Goal: Information Seeking & Learning: Find specific fact

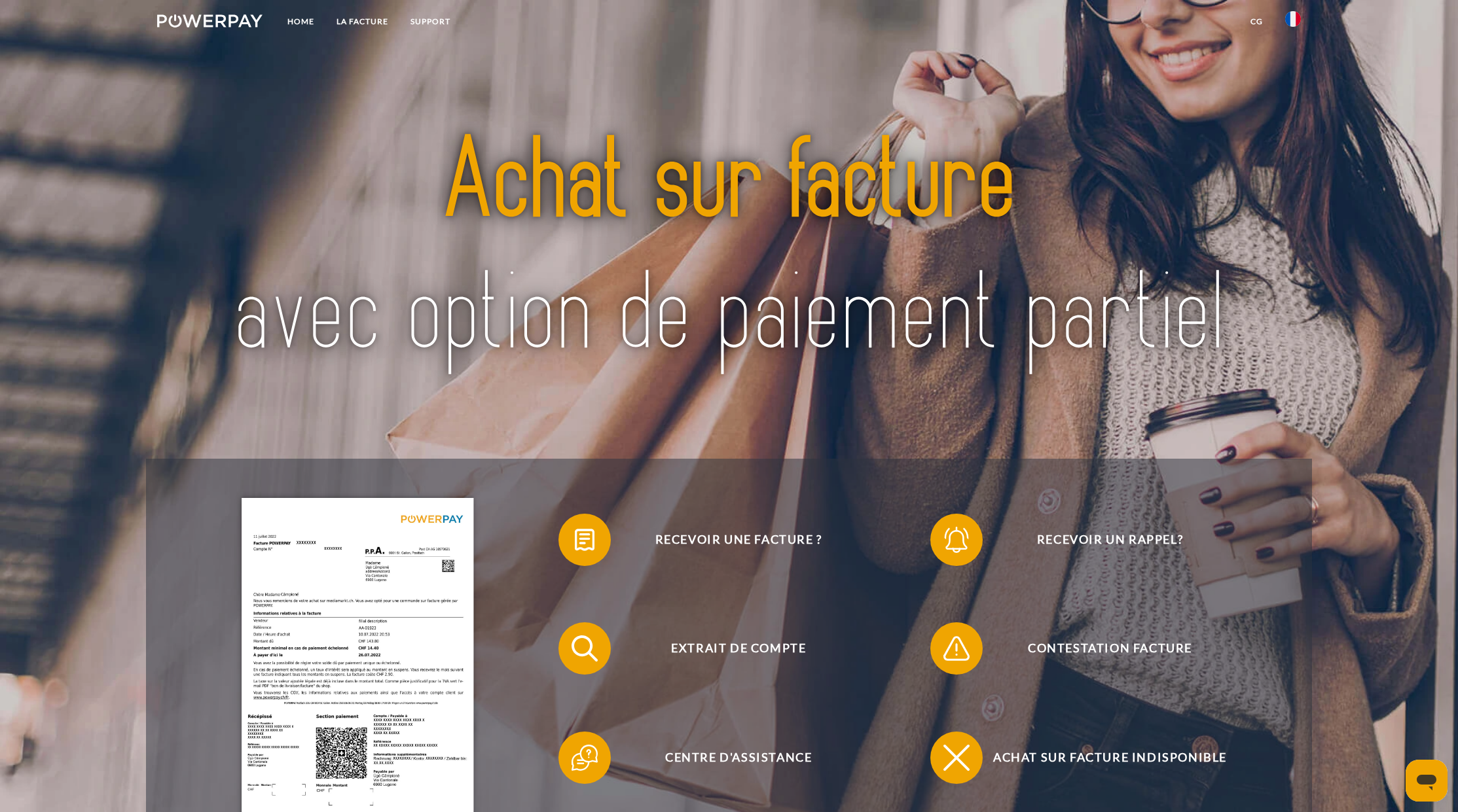
scroll to position [263, 0]
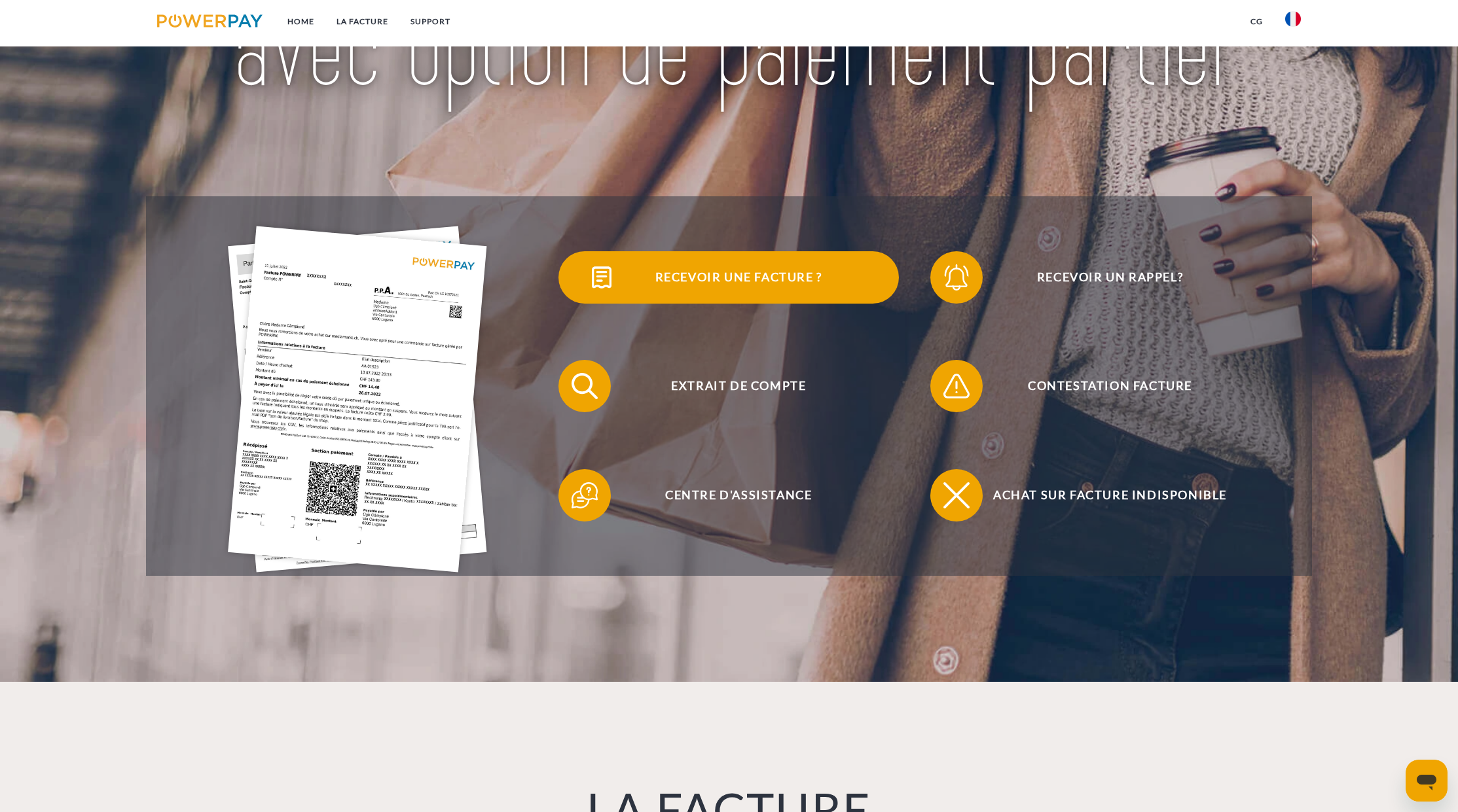
click at [724, 282] on span "Recevoir une facture ?" at bounding box center [738, 278] width 321 height 53
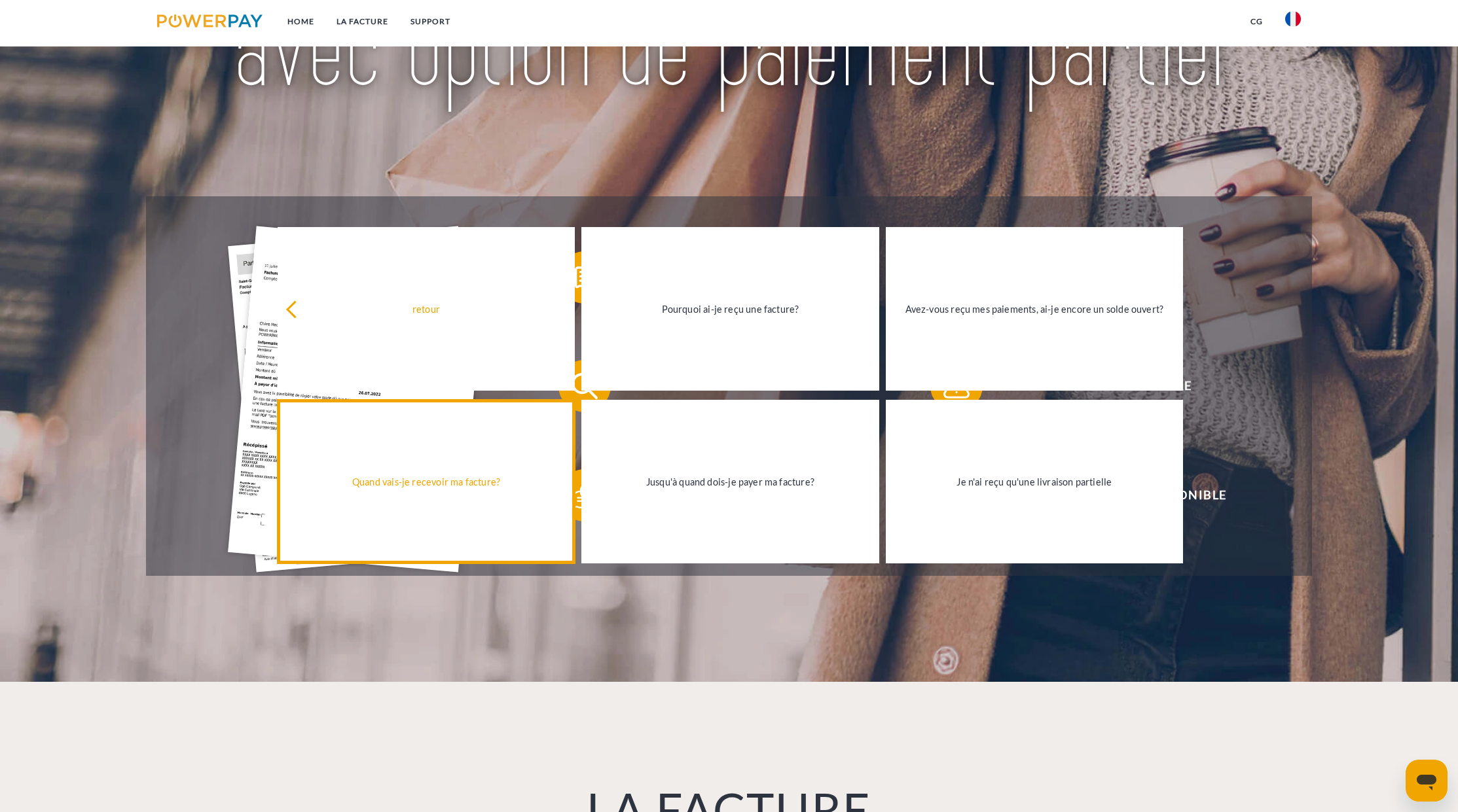
scroll to position [260, 0]
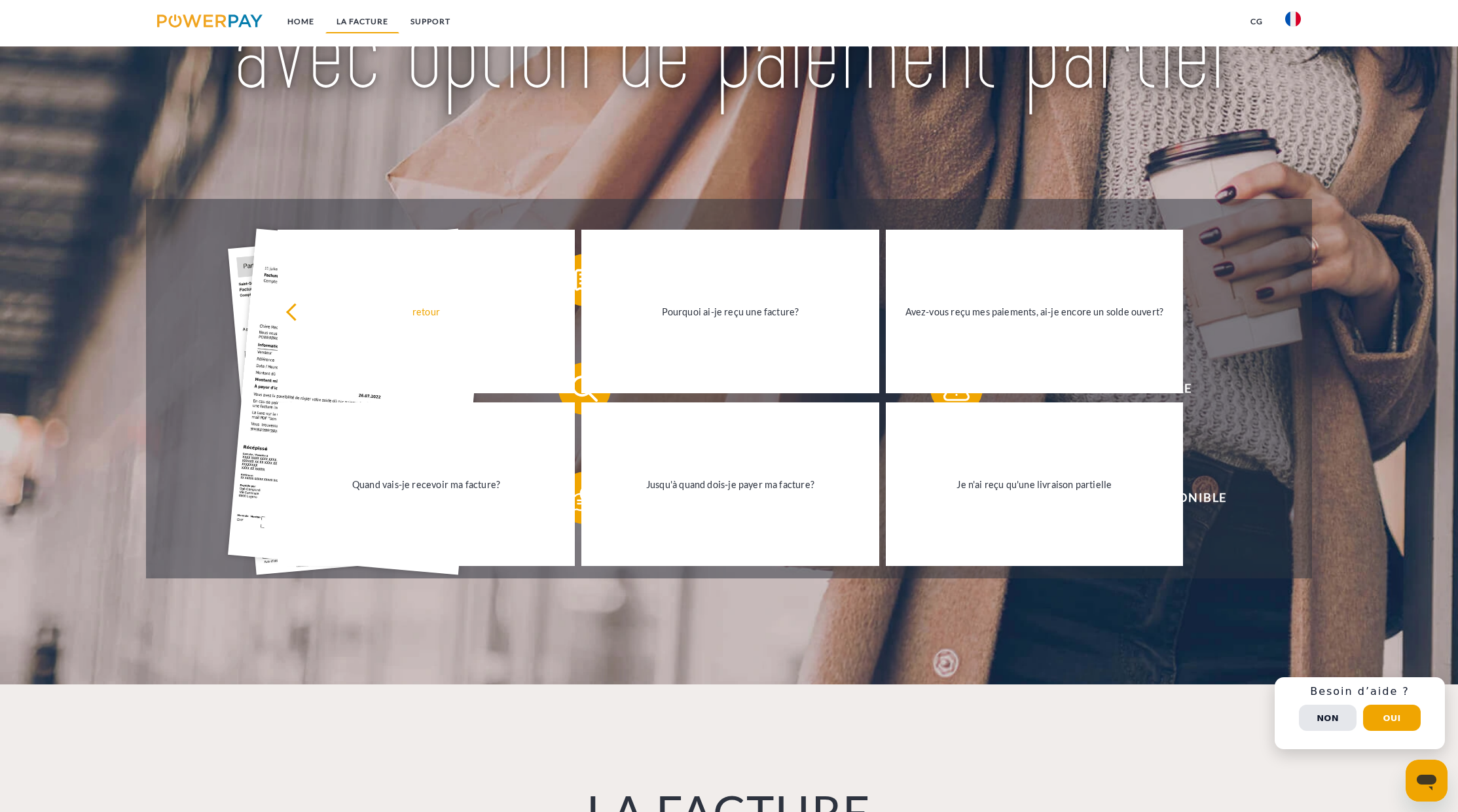
click at [378, 22] on link "LA FACTURE" at bounding box center [362, 21] width 74 height 23
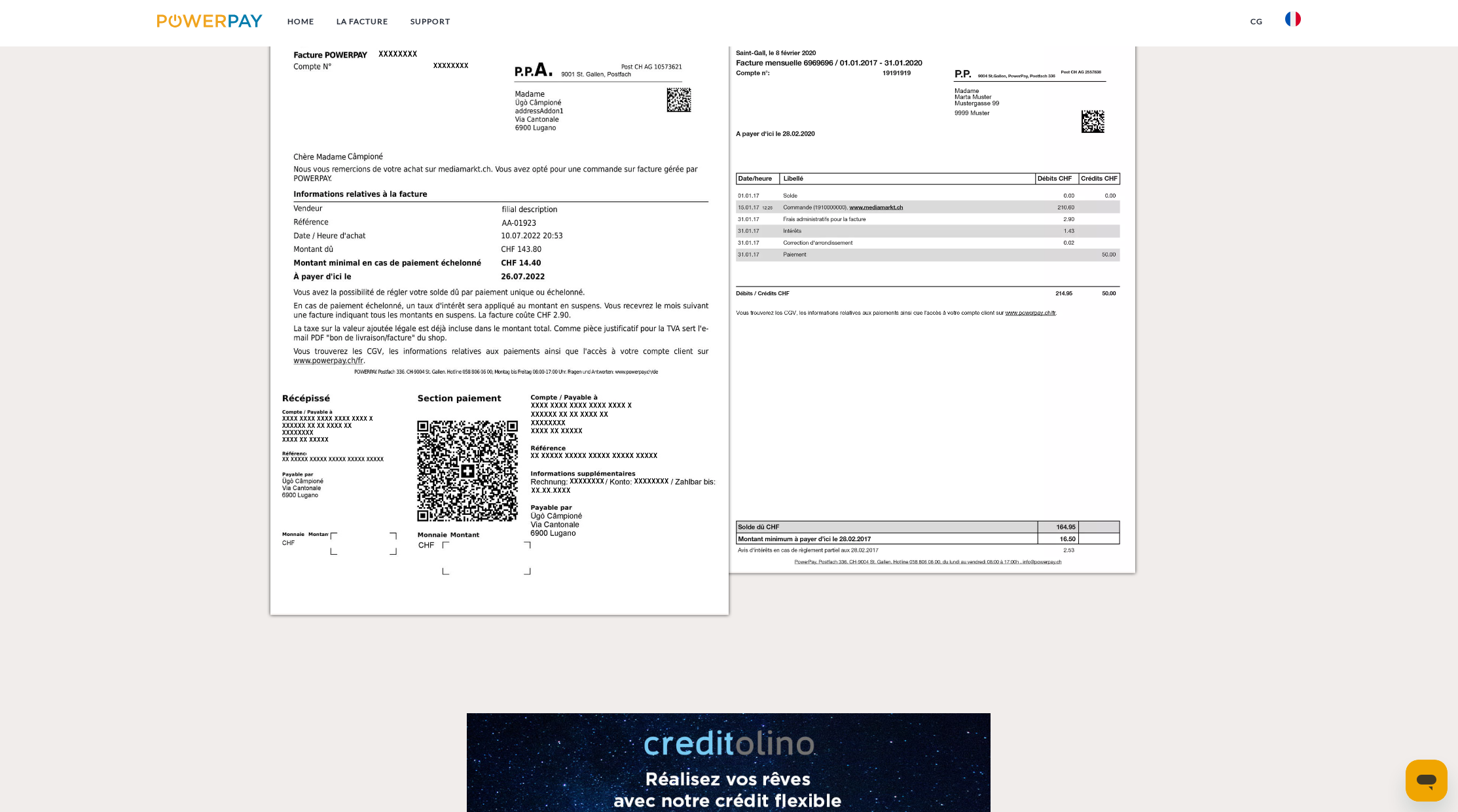
scroll to position [1040, 0]
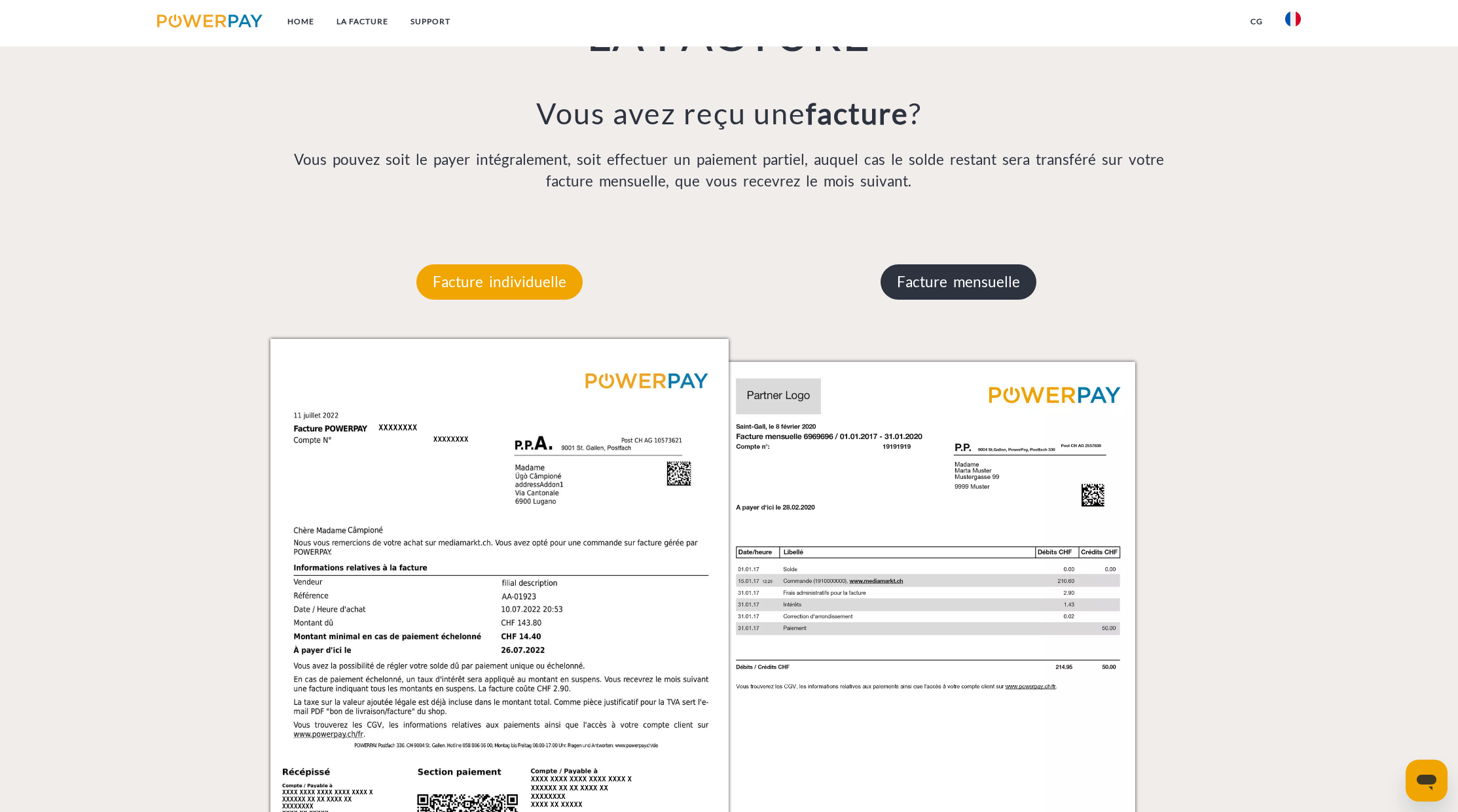
click at [951, 274] on p "Facture mensuelle" at bounding box center [958, 282] width 156 height 36
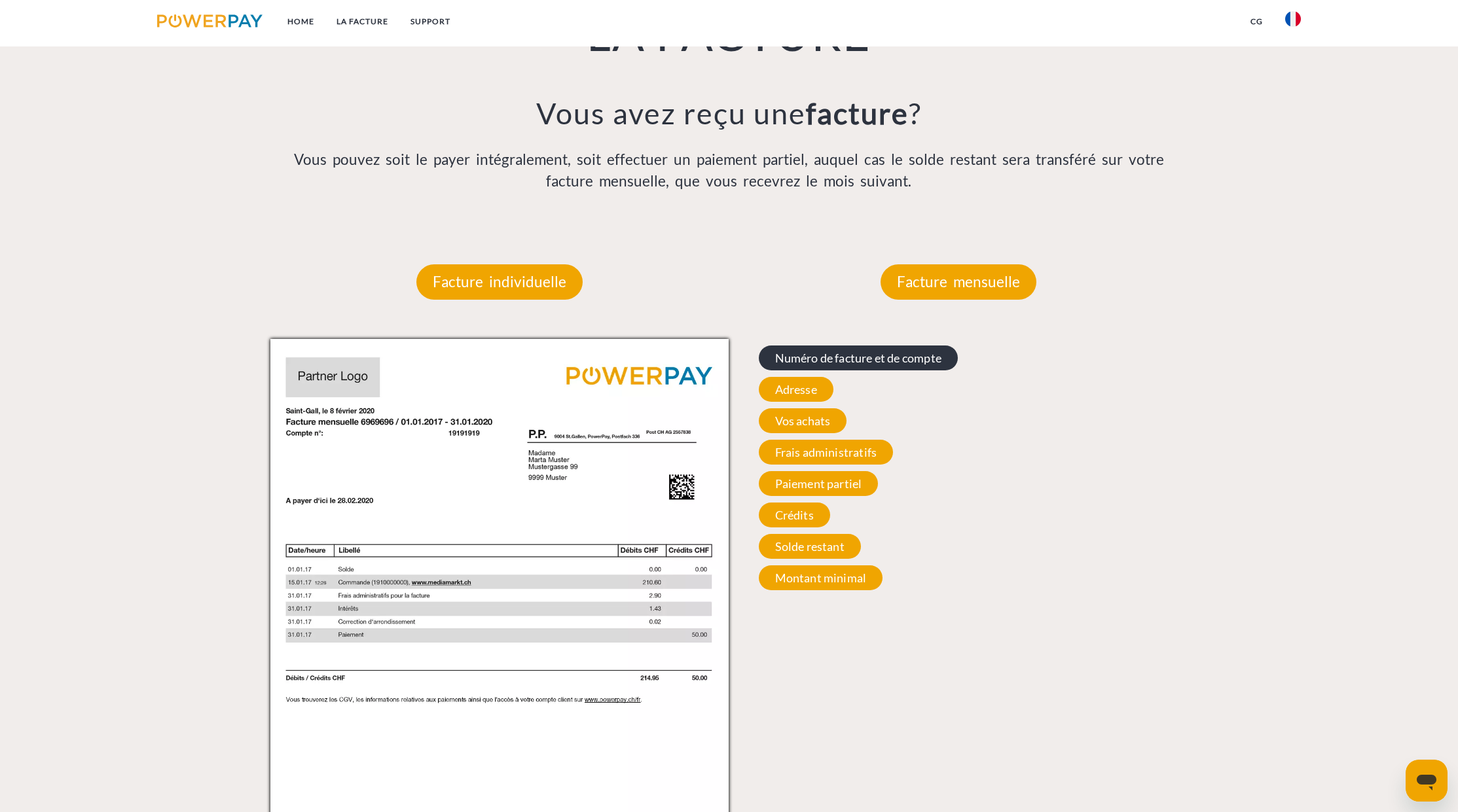
scroll to position [1042, 0]
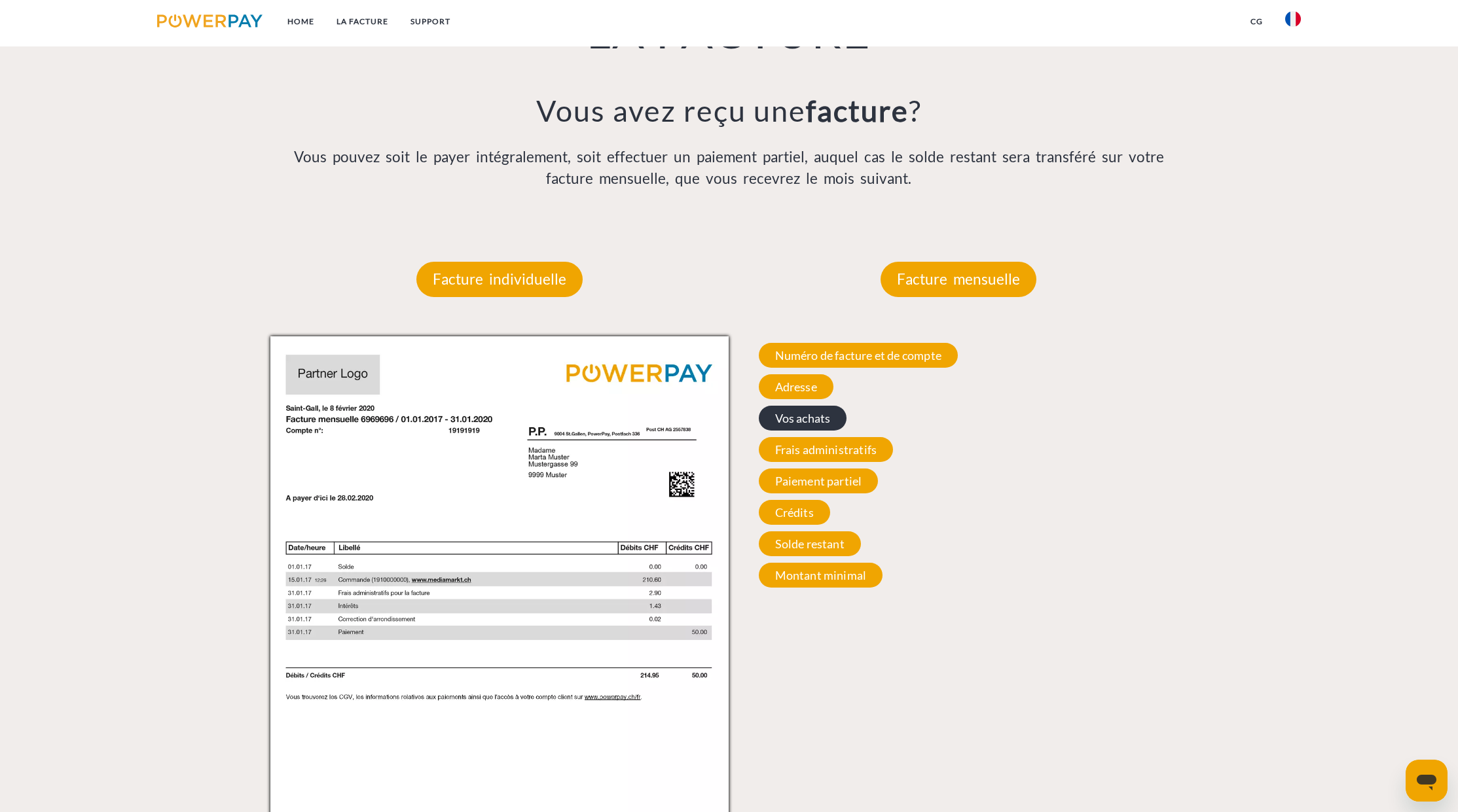
click at [817, 415] on span "Vos achats" at bounding box center [803, 418] width 88 height 25
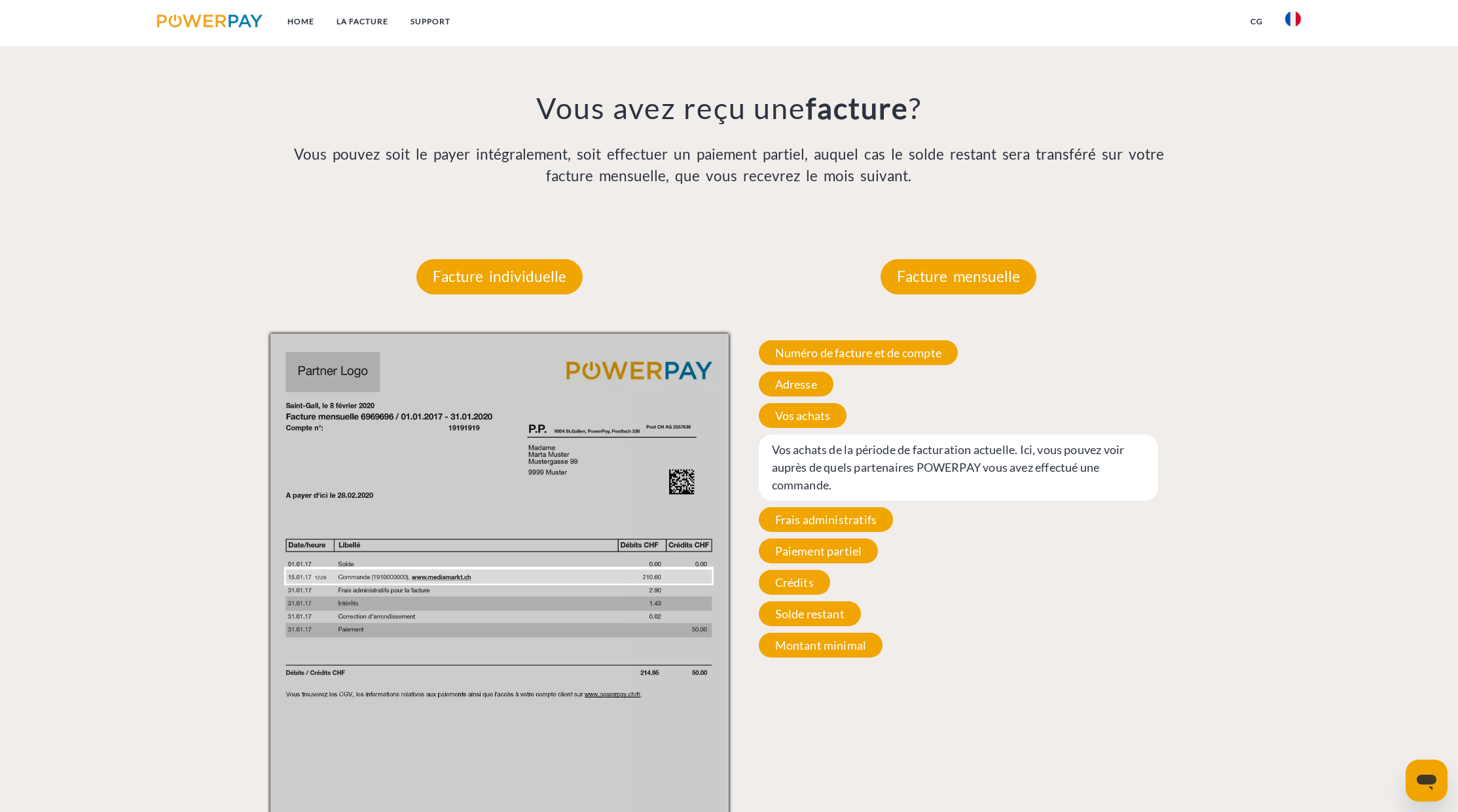
scroll to position [1209, 0]
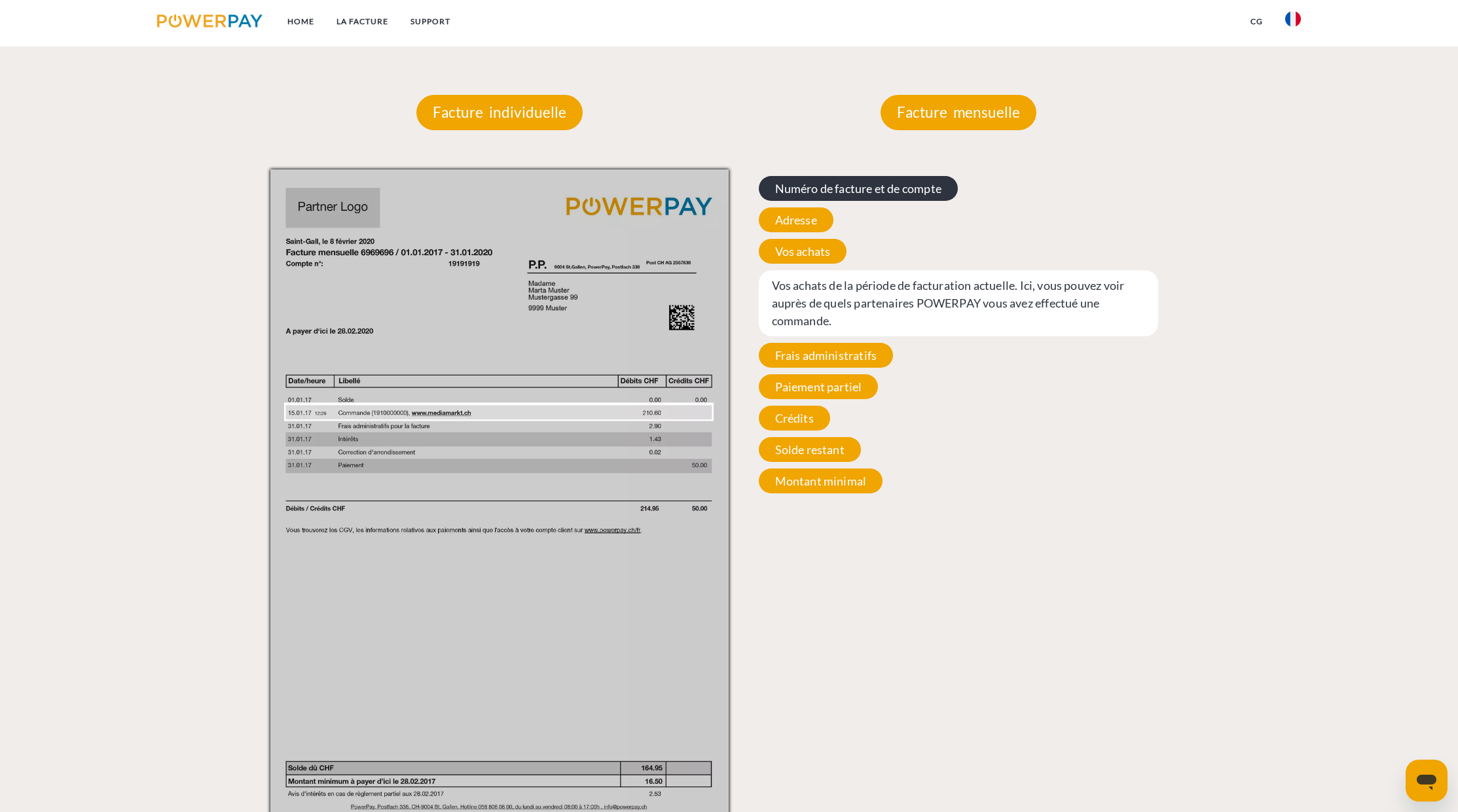
click at [851, 192] on span "Numéro de facture et de compte" at bounding box center [858, 188] width 199 height 25
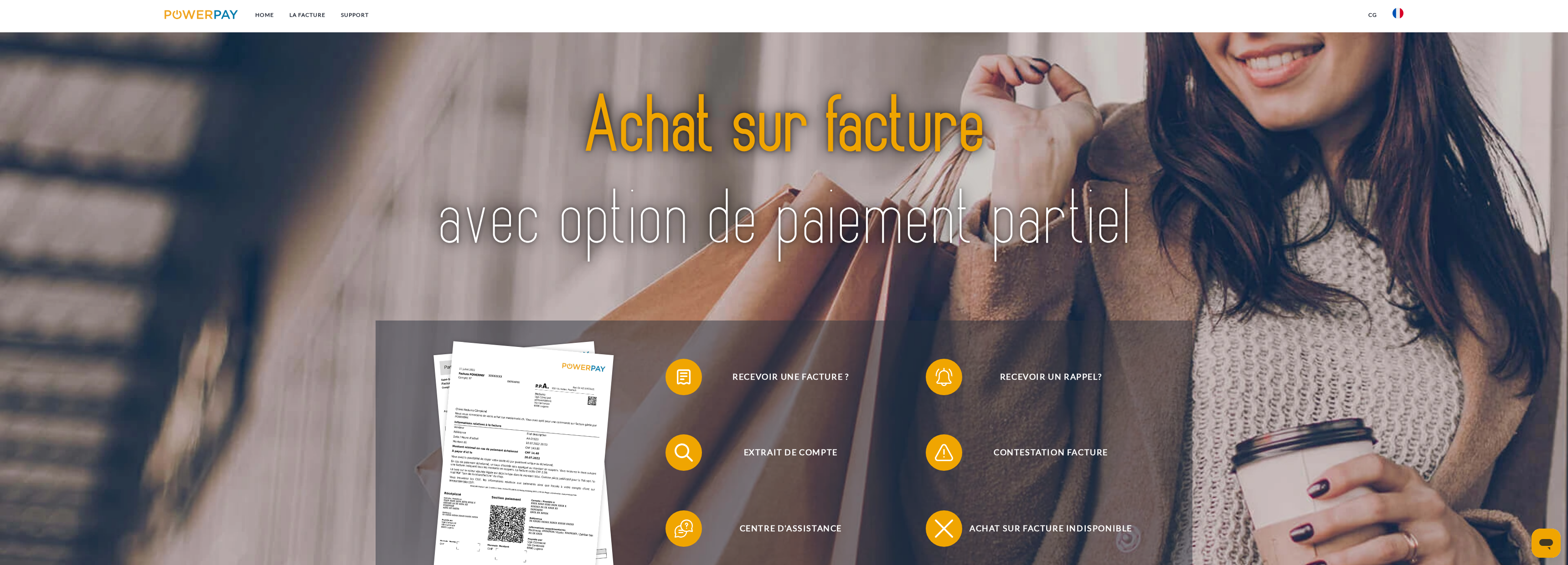
scroll to position [261, 0]
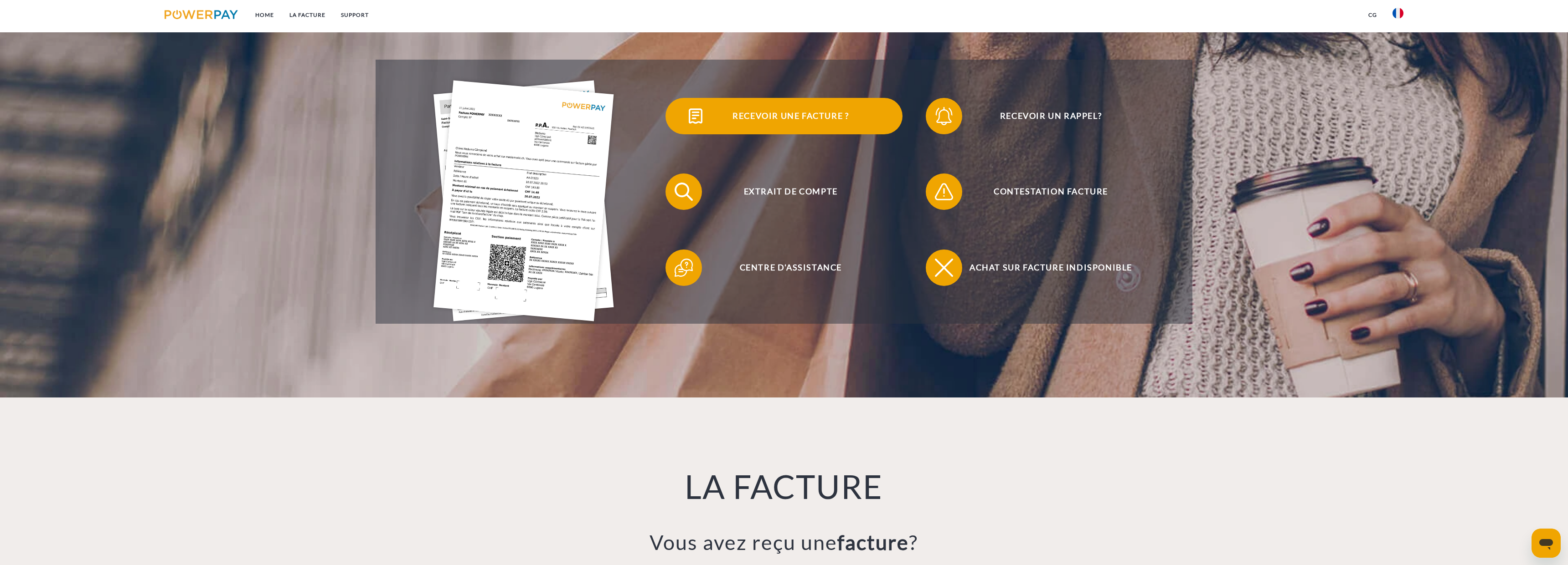
click at [791, 120] on span "Recevoir une facture ?" at bounding box center [791, 116] width 223 height 37
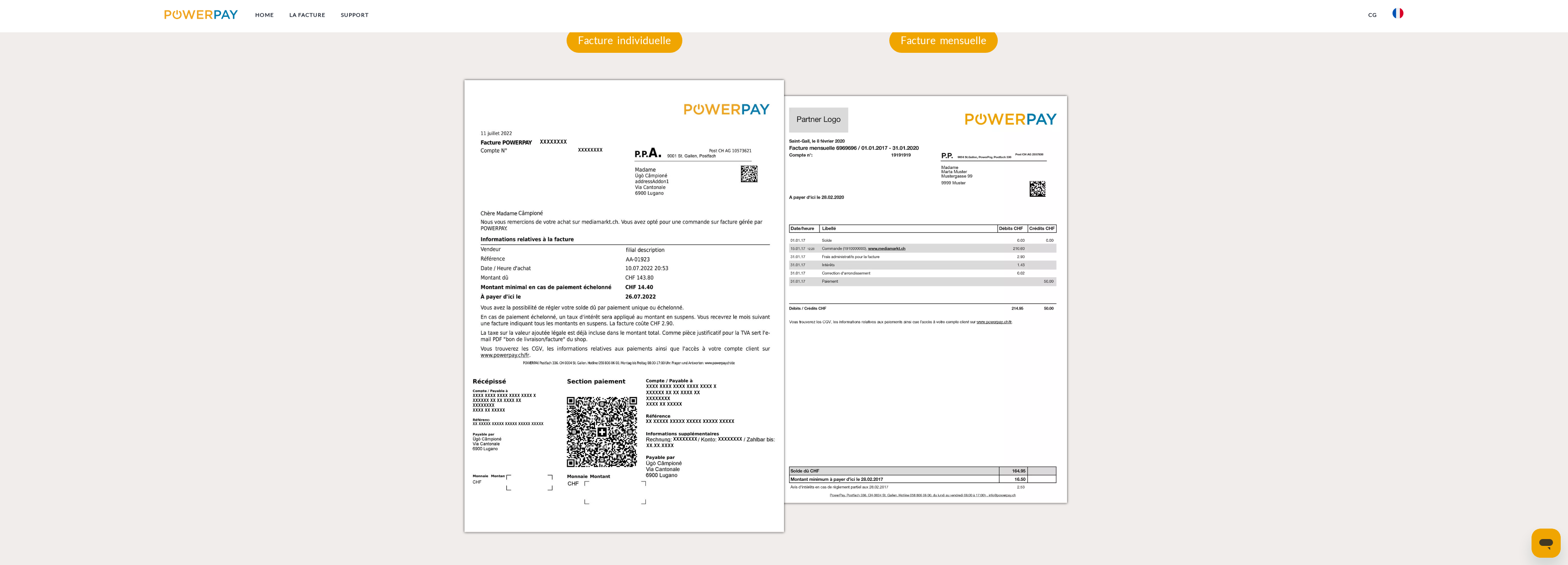
scroll to position [879, 0]
click at [945, 52] on p "Facture mensuelle" at bounding box center [943, 42] width 108 height 25
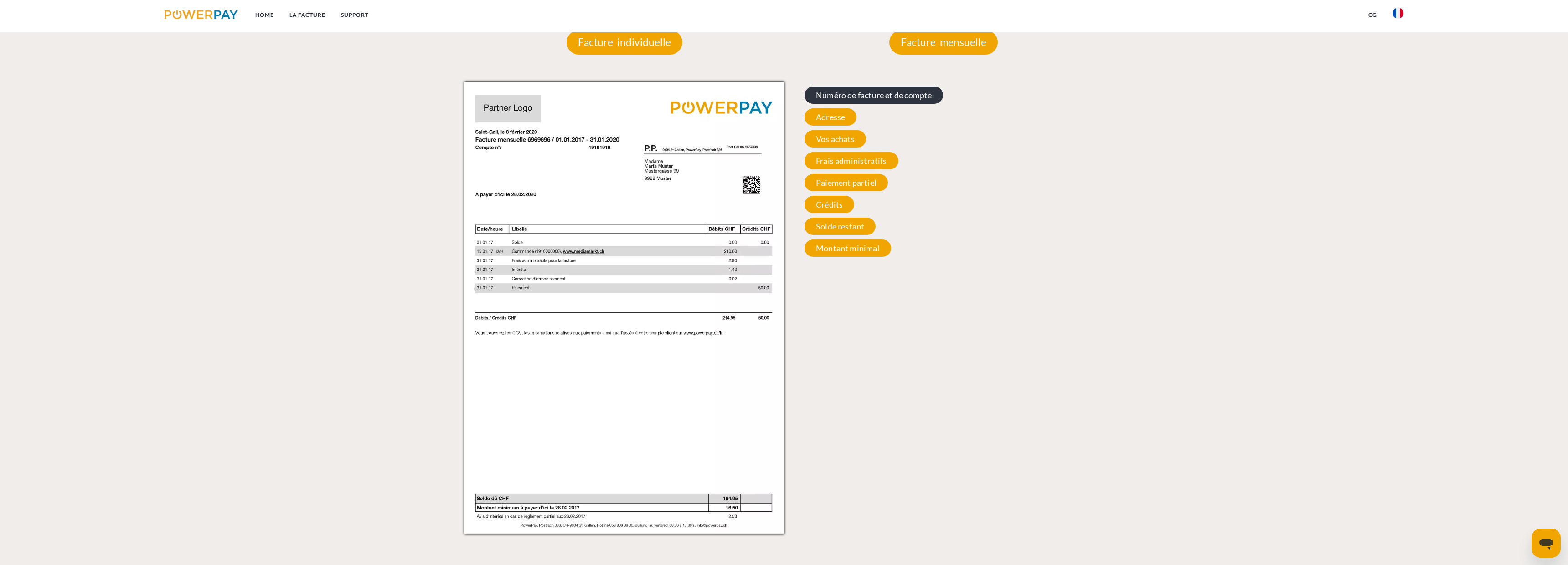
click at [864, 95] on span "Numéro de facture et de compte" at bounding box center [873, 95] width 138 height 18
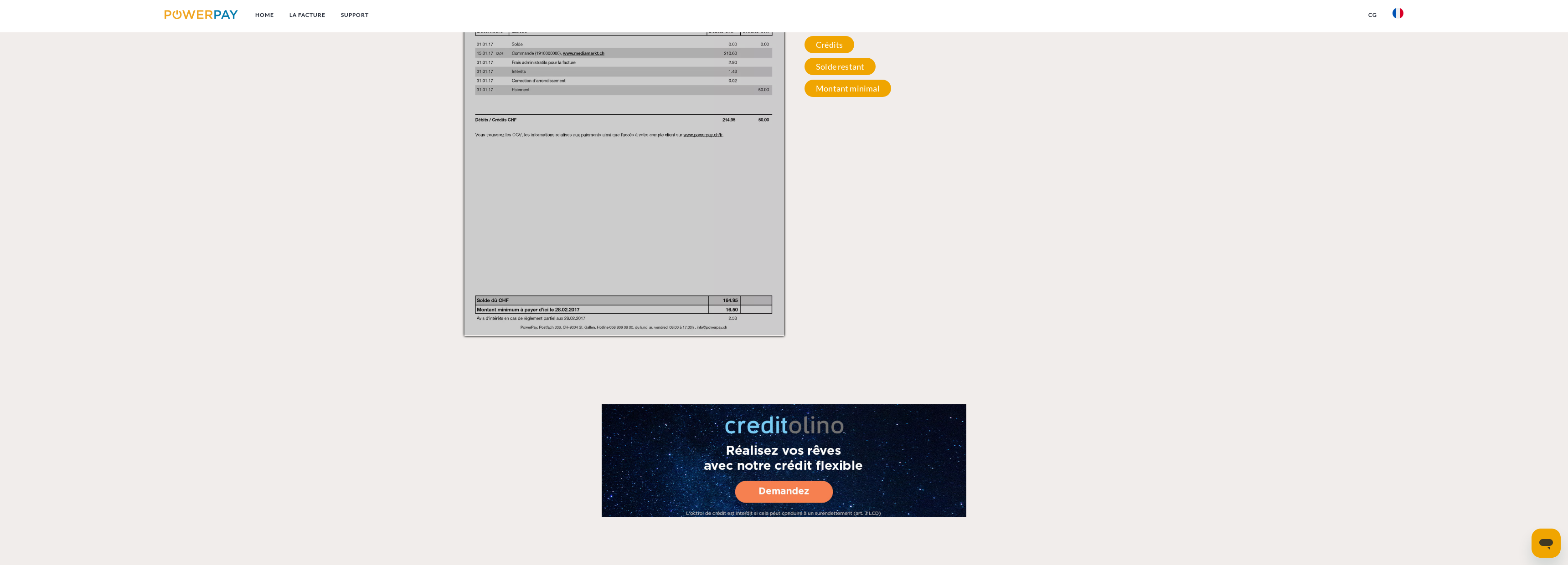
scroll to position [0, 0]
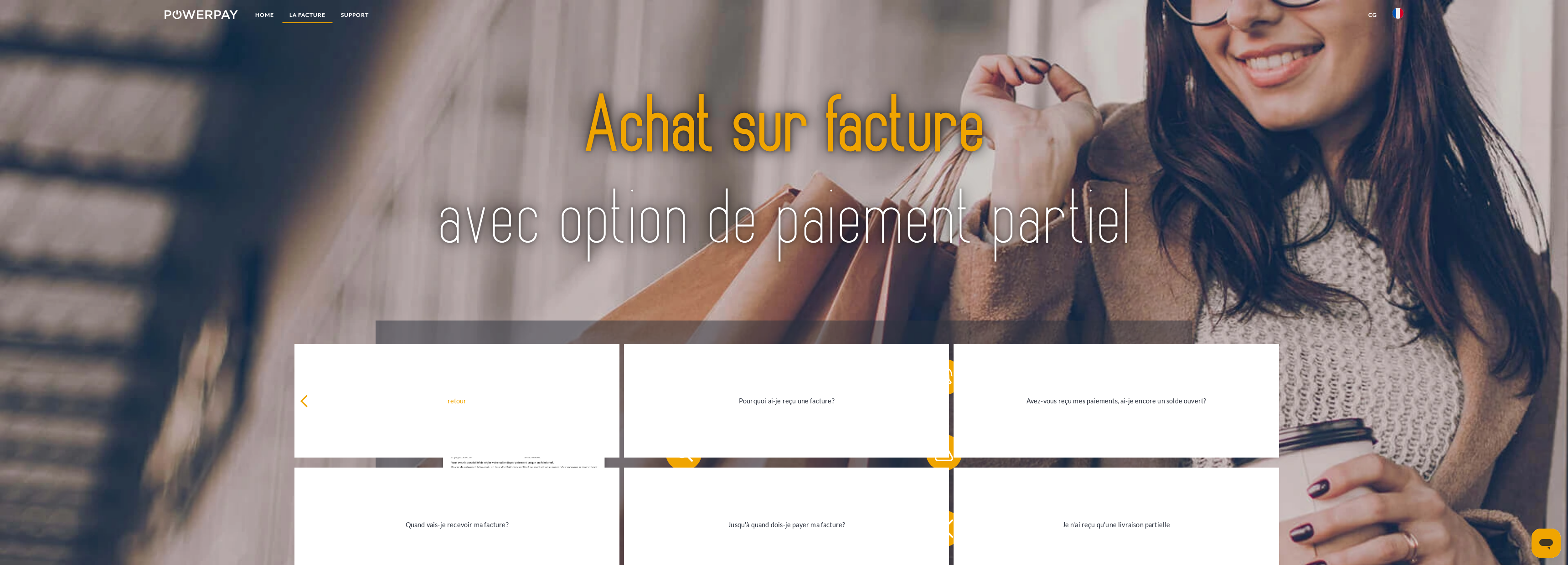
click at [290, 10] on link "LA FACTURE" at bounding box center [307, 14] width 52 height 16
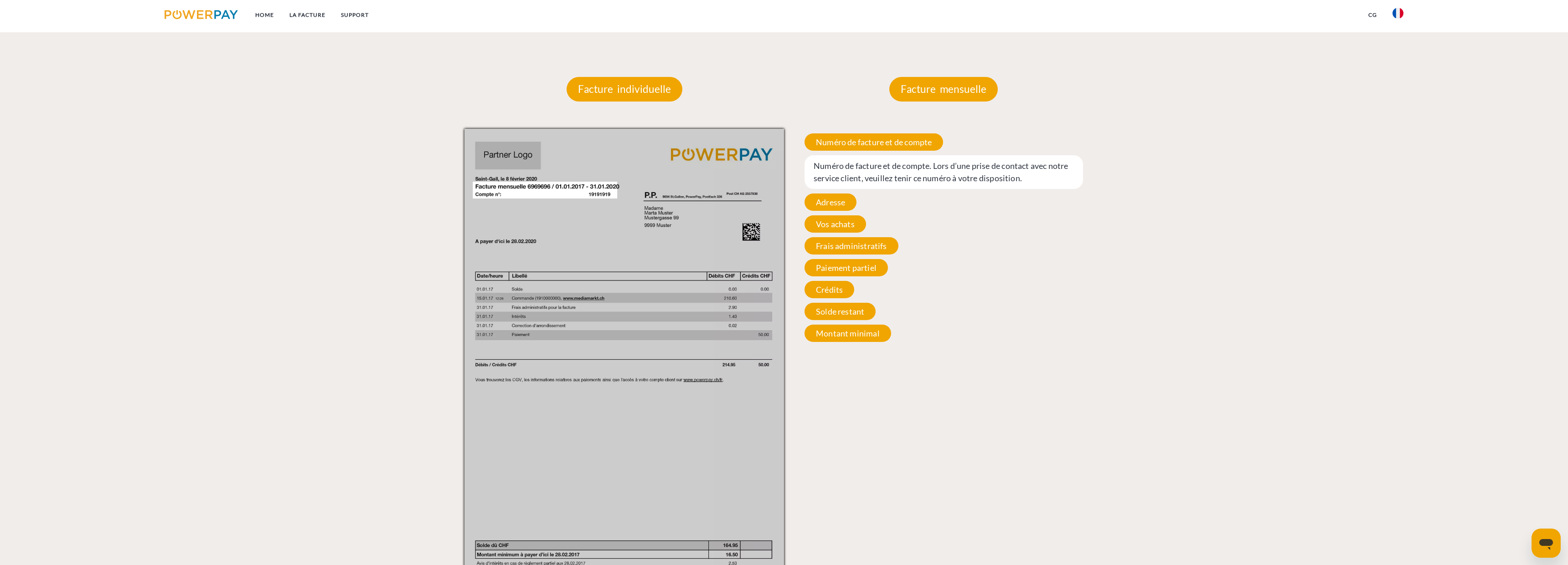
scroll to position [904, 0]
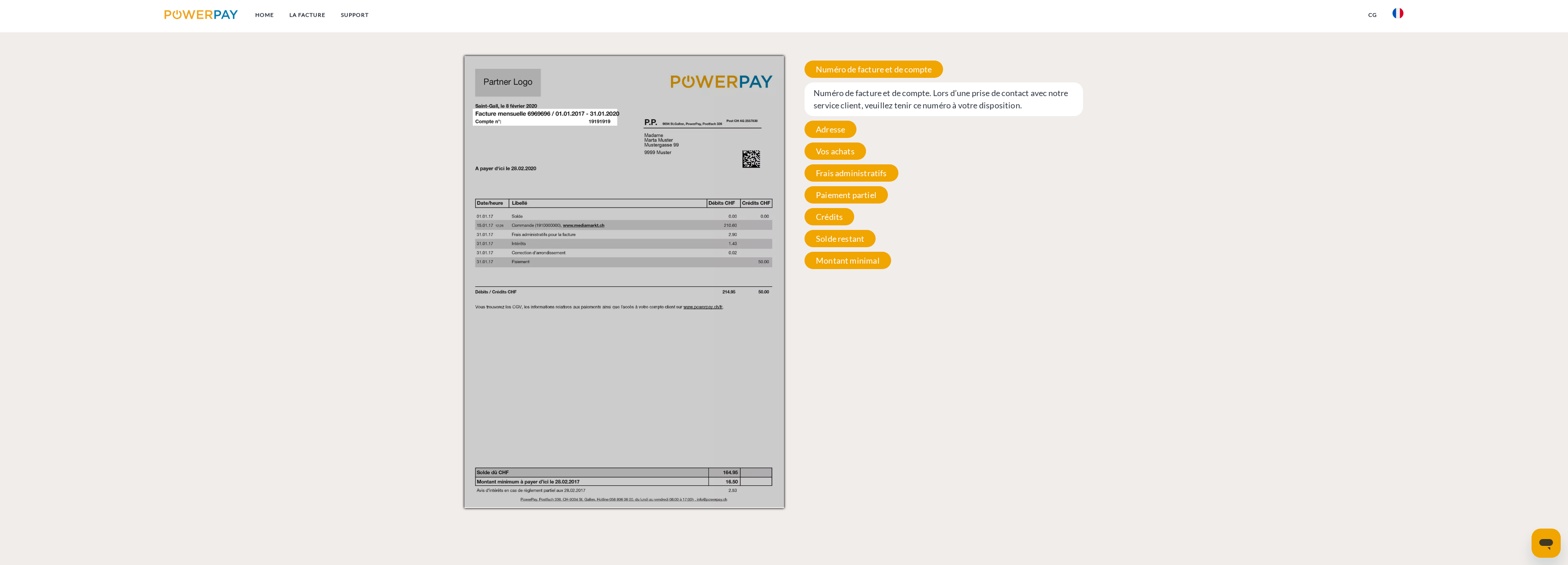
click at [518, 114] on img at bounding box center [623, 282] width 319 height 451
click at [892, 62] on span "Numéro de facture et de compte" at bounding box center [873, 69] width 138 height 18
click at [865, 65] on span "Numéro de facture et de compte" at bounding box center [873, 69] width 138 height 18
click at [865, 64] on span "Numéro de facture et de compte" at bounding box center [873, 69] width 138 height 18
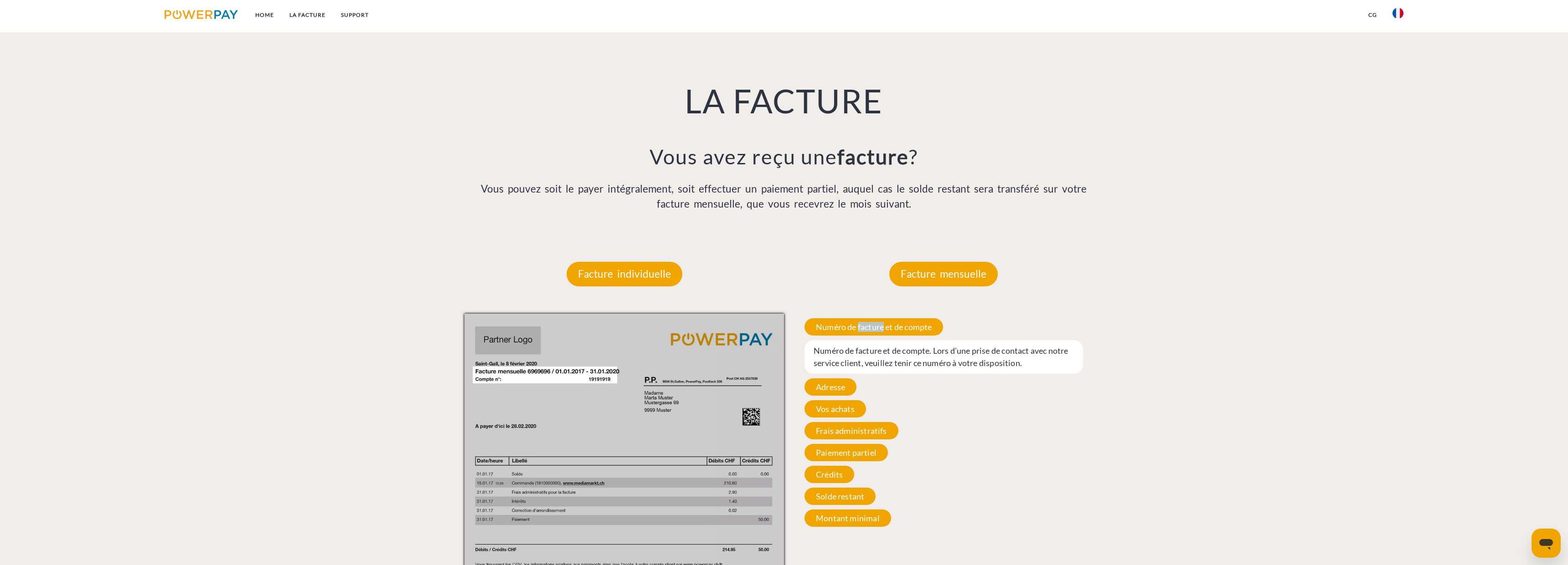
scroll to position [0, 0]
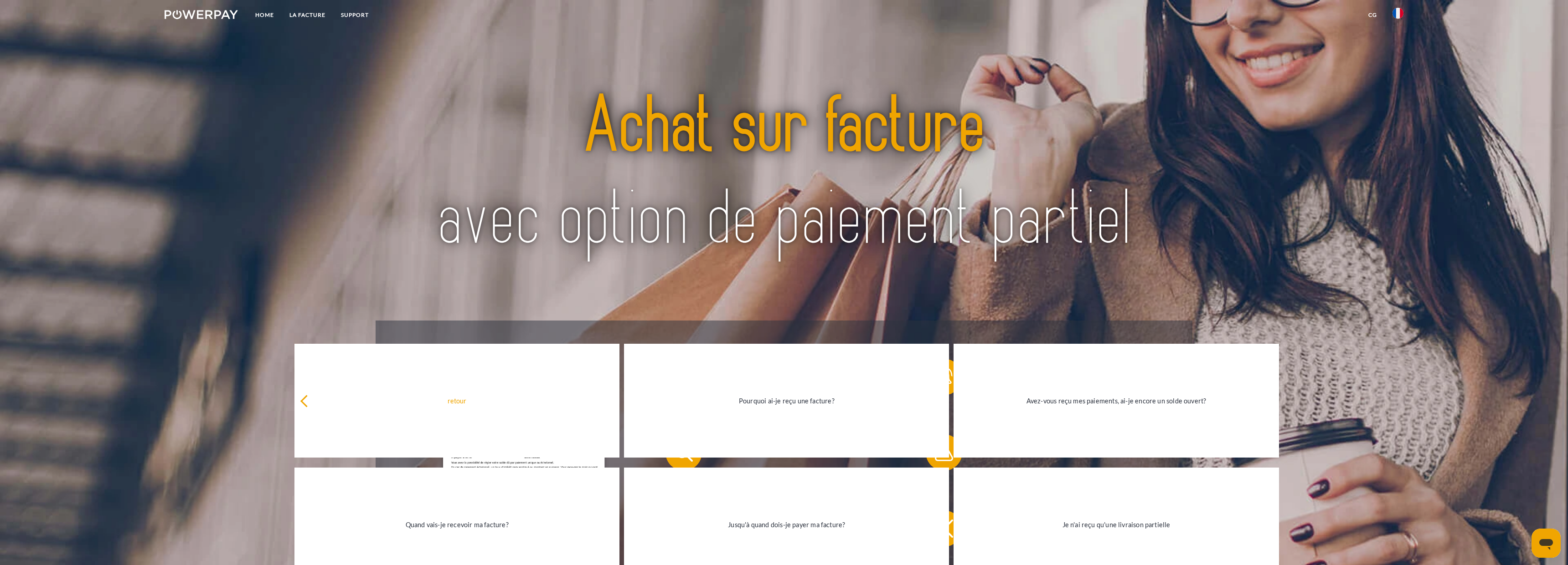
click at [750, 106] on img at bounding box center [784, 174] width 722 height 235
